Goal: Task Accomplishment & Management: Manage account settings

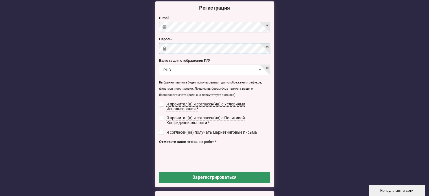
scroll to position [10, 0]
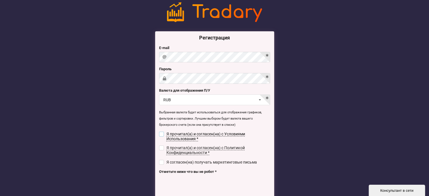
drag, startPoint x: 163, startPoint y: 132, endPoint x: 161, endPoint y: 135, distance: 3.1
click at [162, 132] on input "checkbox" at bounding box center [161, 134] width 5 height 5
checkbox input "true"
click at [159, 147] on input "checkbox" at bounding box center [161, 148] width 5 height 5
checkbox input "true"
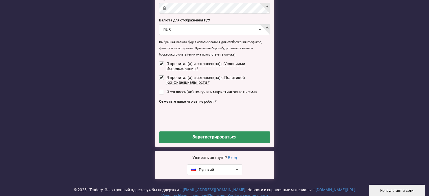
scroll to position [94, 0]
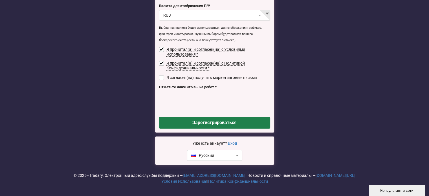
click at [214, 125] on button "Зарегистрироваться" at bounding box center [214, 123] width 111 height 12
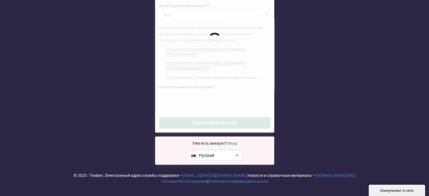
checkbox input "false"
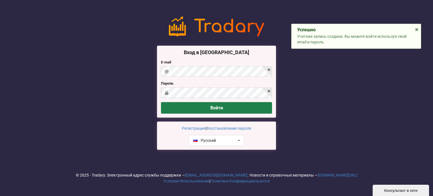
click at [218, 104] on button "Войти" at bounding box center [216, 108] width 111 height 12
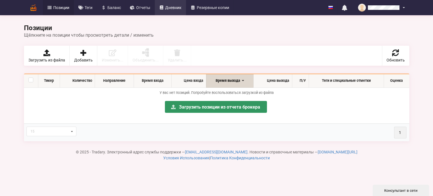
click at [167, 6] on span "Дневник" at bounding box center [173, 8] width 16 height 4
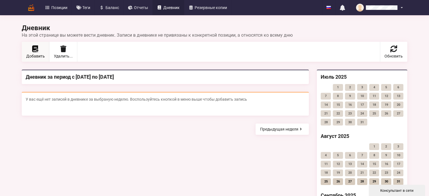
click at [34, 54] on span "Добавить" at bounding box center [35, 56] width 19 height 4
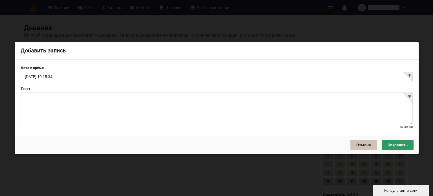
click at [355, 145] on button "Отмена" at bounding box center [364, 145] width 27 height 10
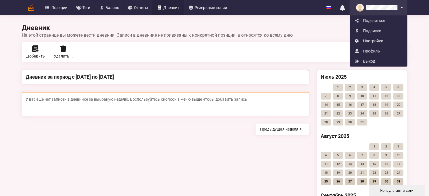
click at [369, 43] on link "Настройки" at bounding box center [378, 41] width 57 height 10
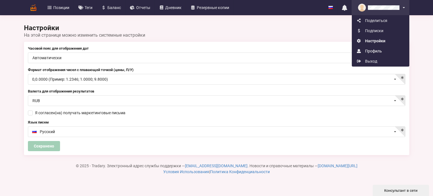
click at [379, 48] on link "Профиль" at bounding box center [380, 51] width 57 height 10
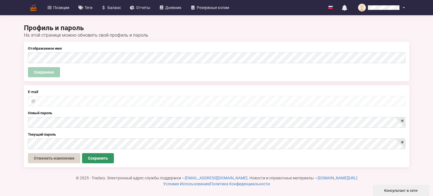
click at [236, 96] on div at bounding box center [217, 101] width 378 height 11
click at [197, 97] on div at bounding box center [217, 101] width 378 height 11
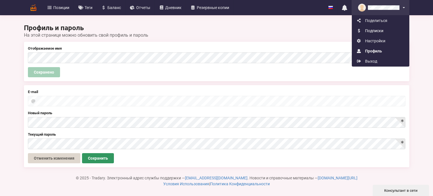
click at [383, 30] on link "Подписки" at bounding box center [380, 31] width 57 height 10
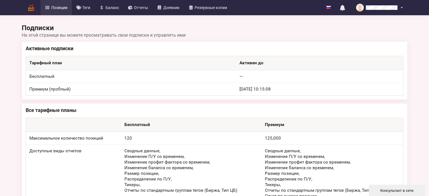
click at [50, 8] on icon at bounding box center [47, 8] width 5 height 4
